Goal: Transaction & Acquisition: Book appointment/travel/reservation

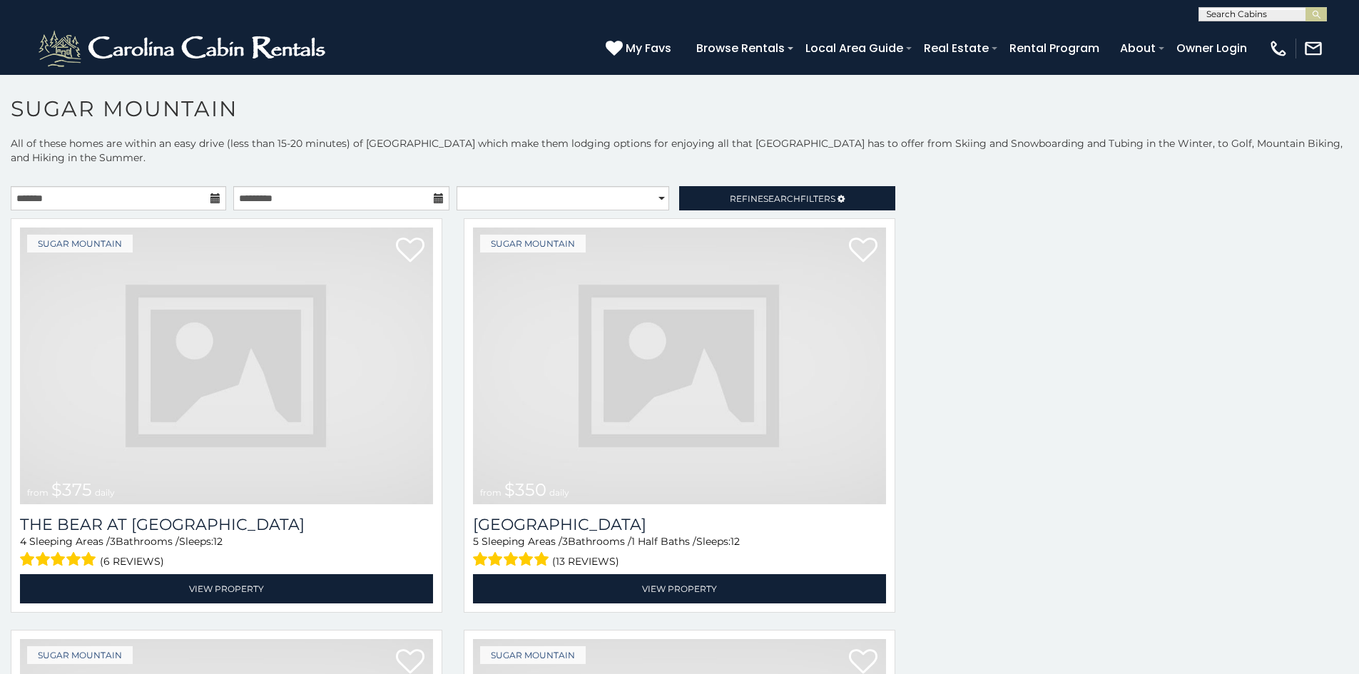
scroll to position [21, 0]
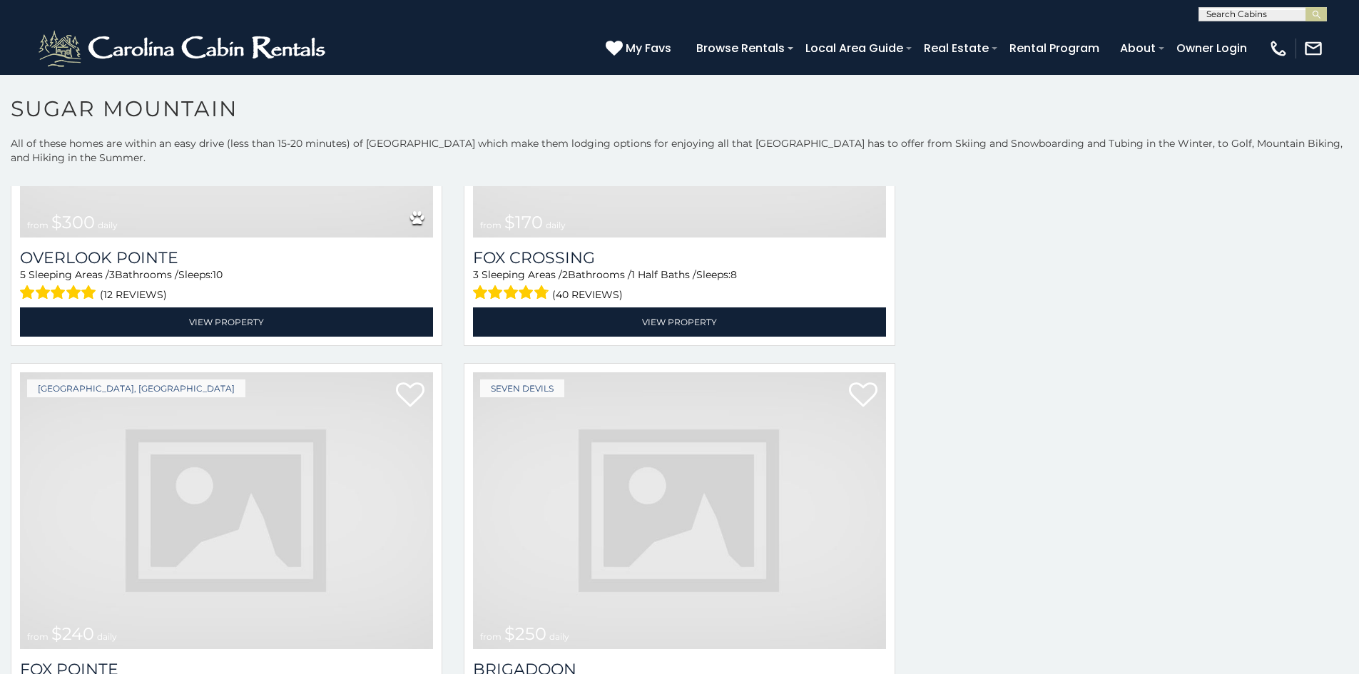
scroll to position [5211, 0]
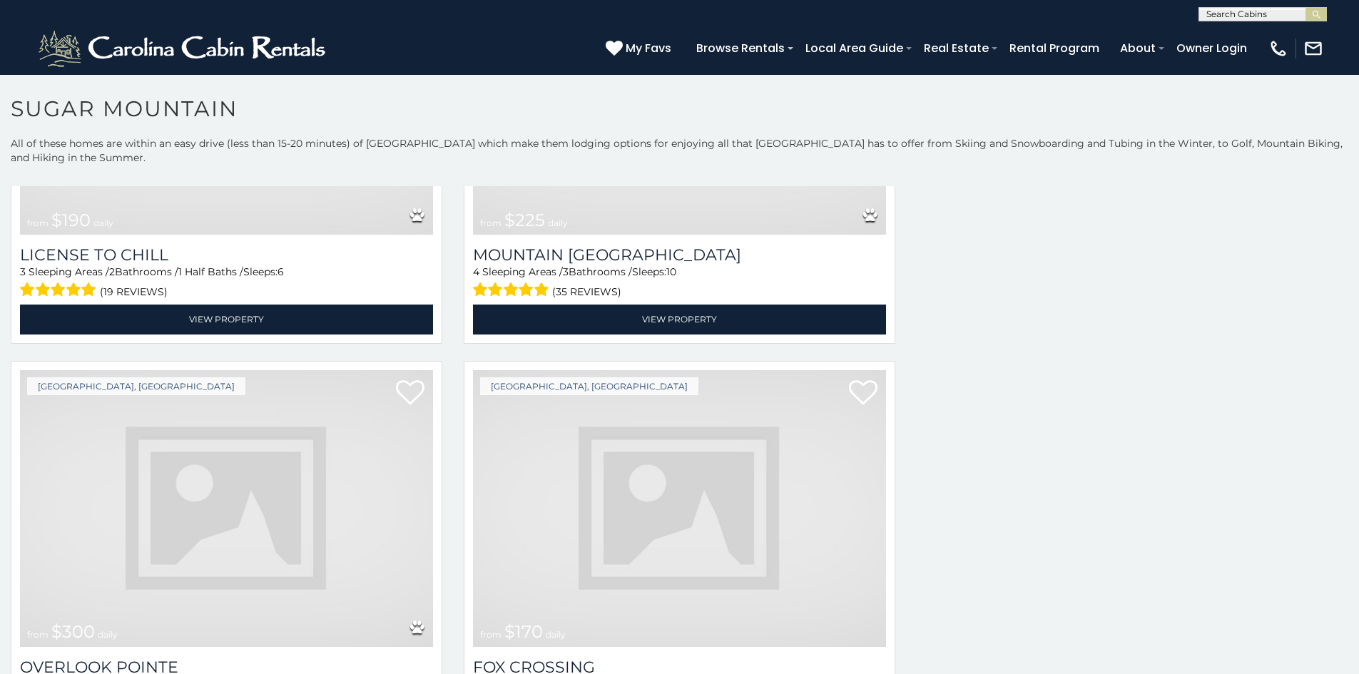
click at [289, 370] on img at bounding box center [226, 508] width 413 height 277
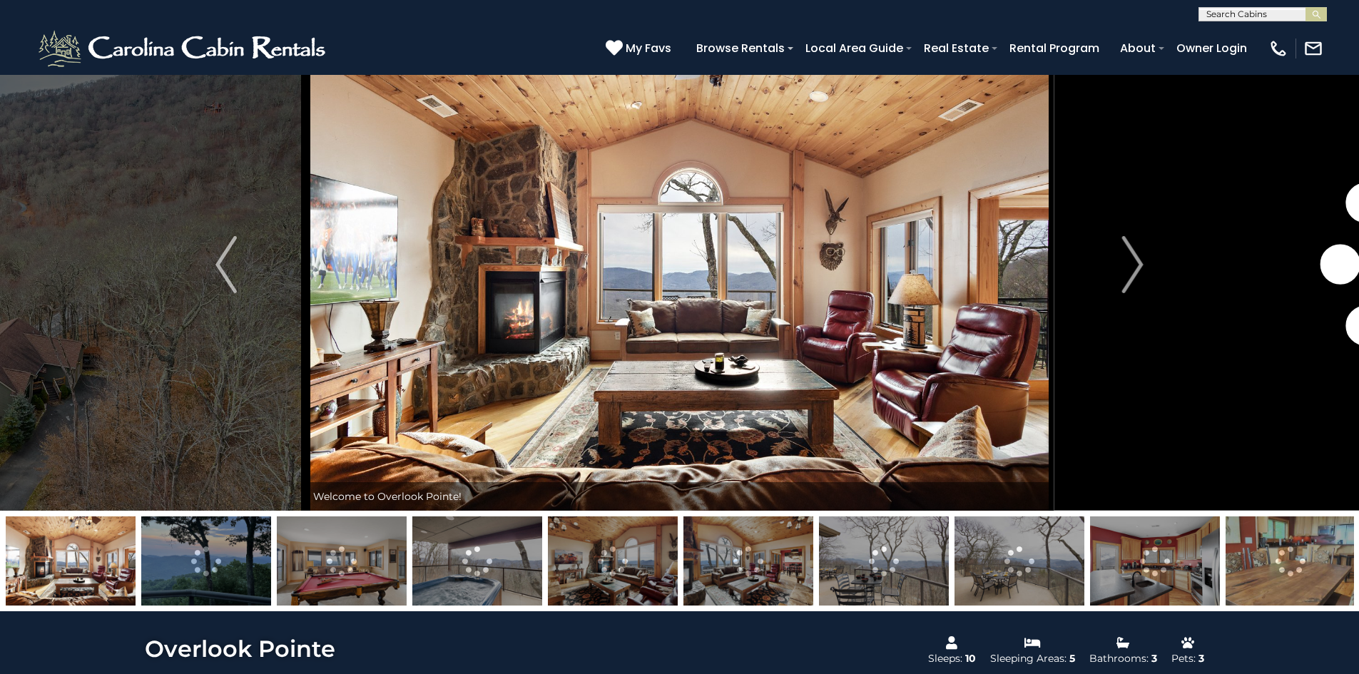
scroll to position [58, 0]
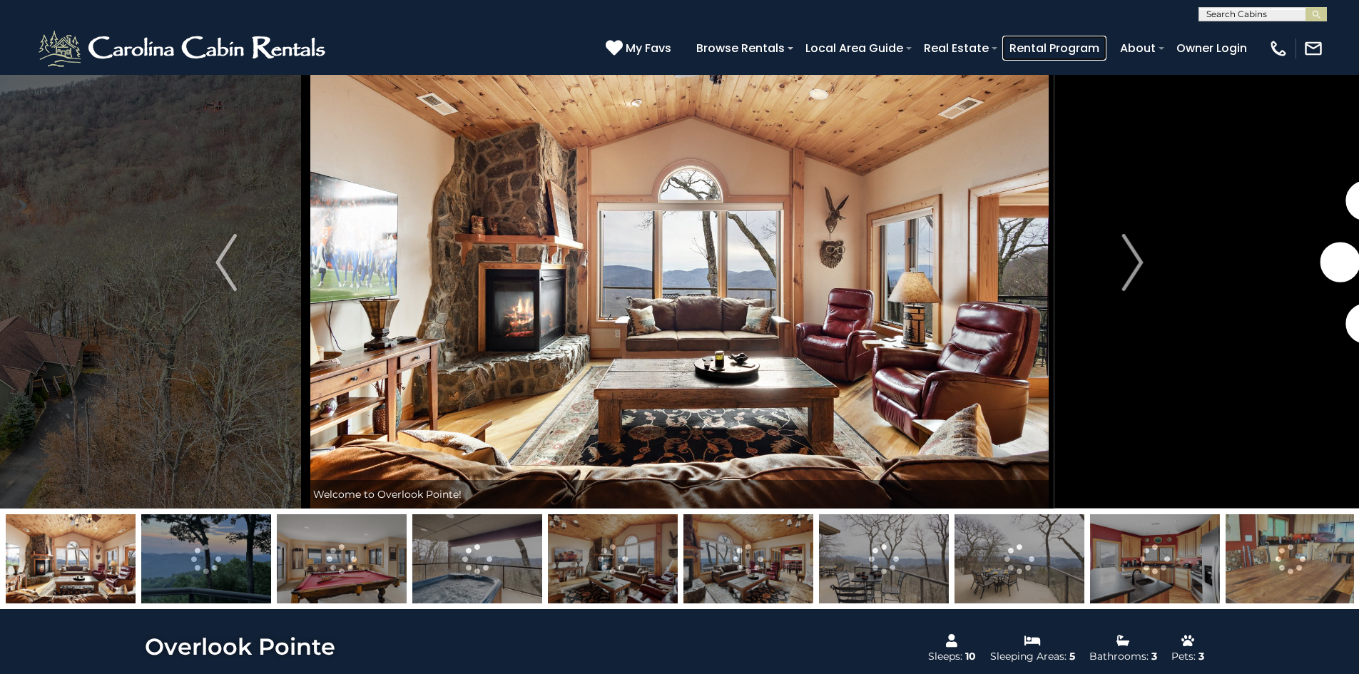
click at [1073, 41] on link "Rental Program" at bounding box center [1055, 48] width 104 height 25
